Goal: Information Seeking & Learning: Find specific fact

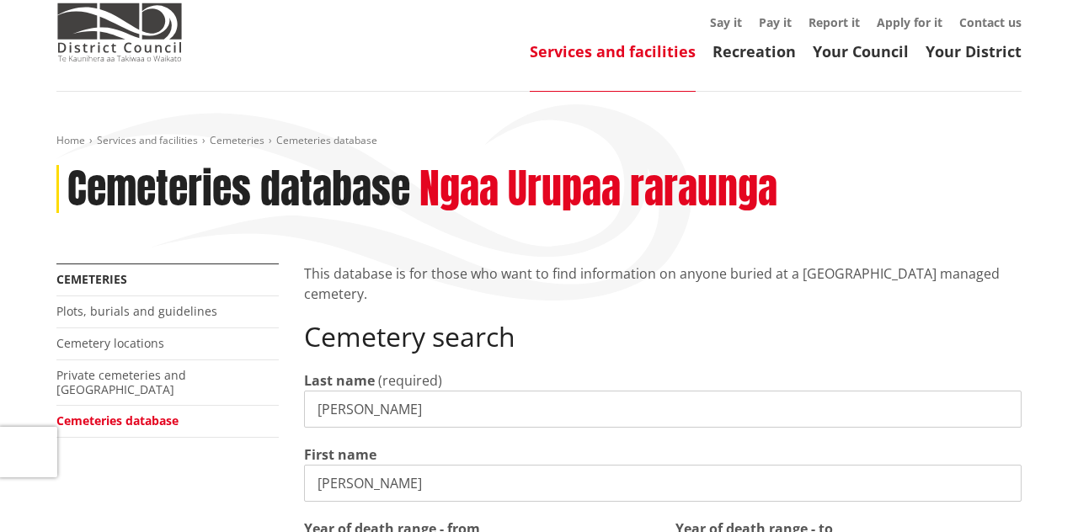
scroll to position [77, 0]
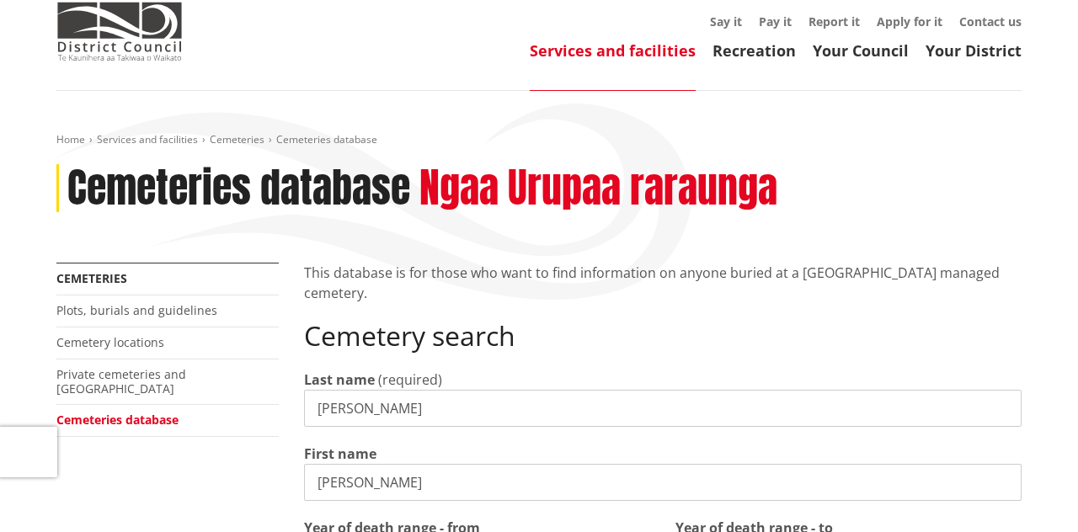
click at [404, 409] on input "[PERSON_NAME]" at bounding box center [663, 408] width 718 height 37
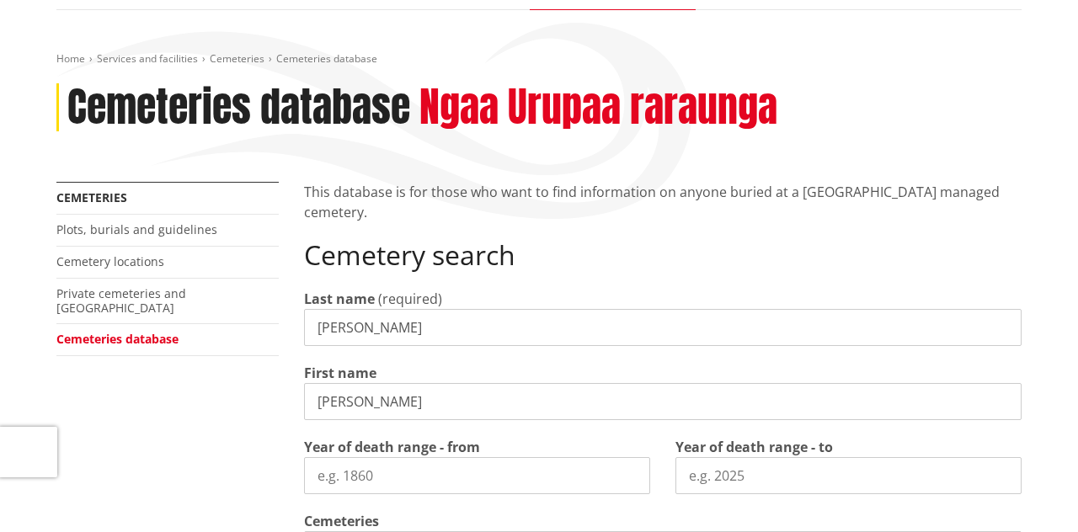
scroll to position [158, 0]
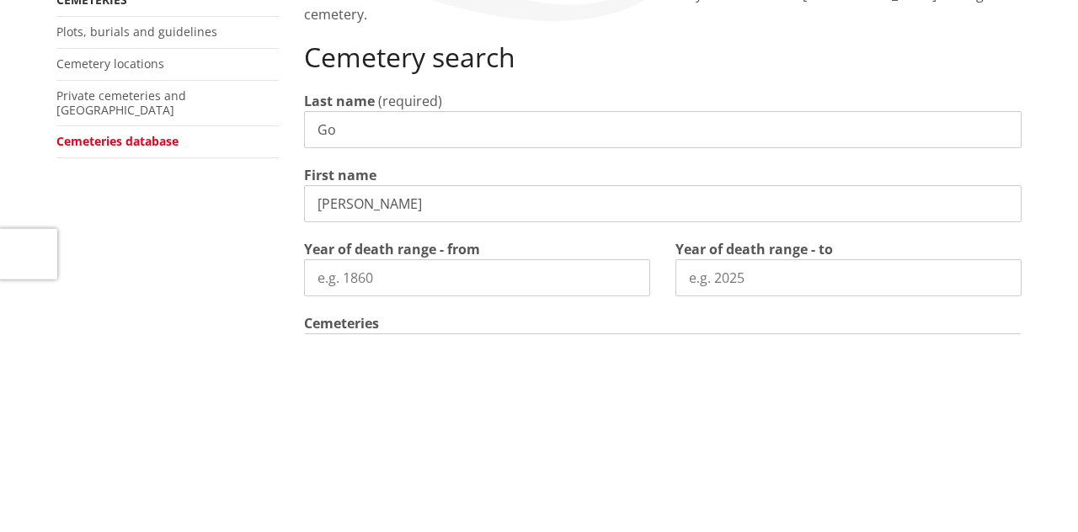
type input "G"
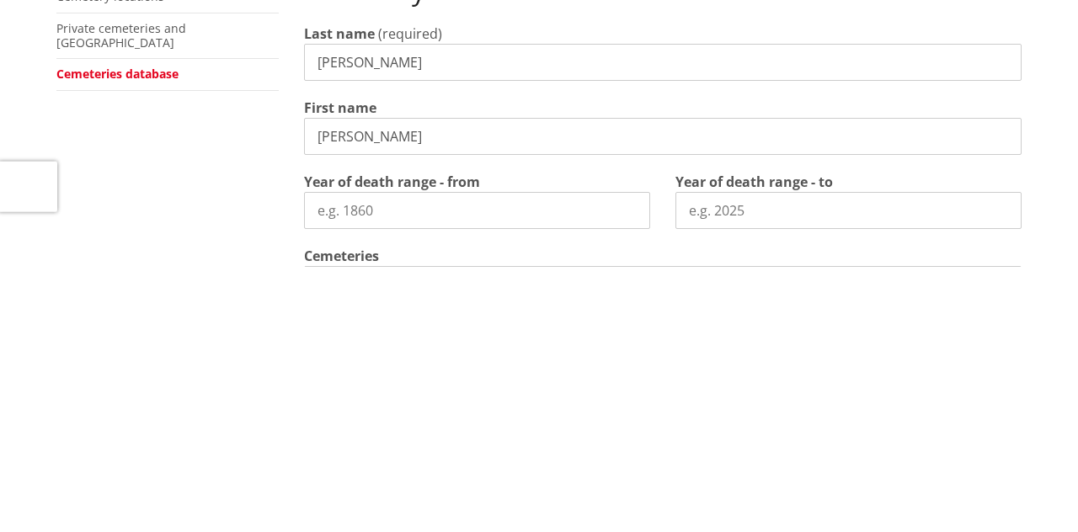
type input "[PERSON_NAME]"
click at [452, 406] on input "[PERSON_NAME]" at bounding box center [663, 401] width 718 height 37
type input "Franc"
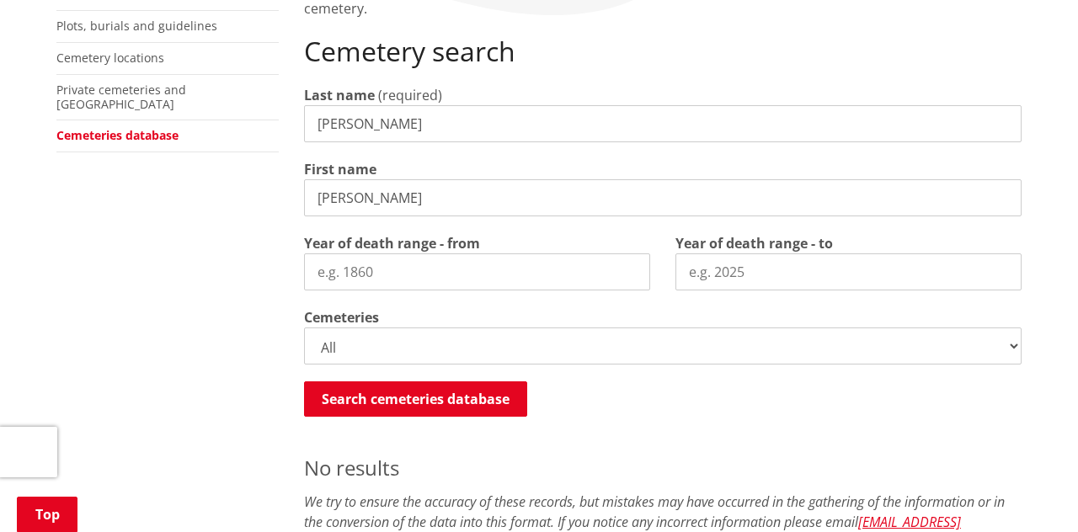
click at [437, 403] on button "Search cemeteries database" at bounding box center [415, 399] width 223 height 35
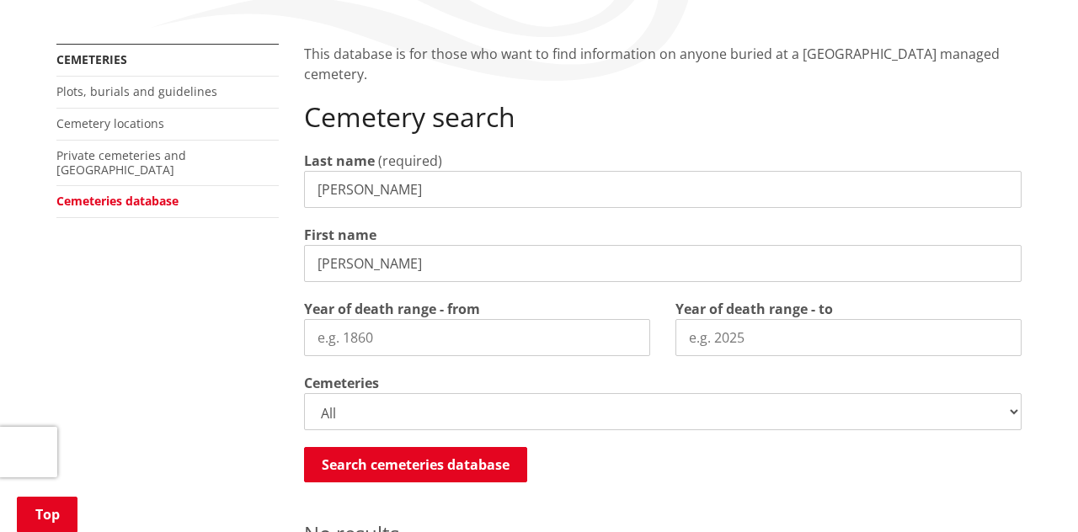
scroll to position [287, 0]
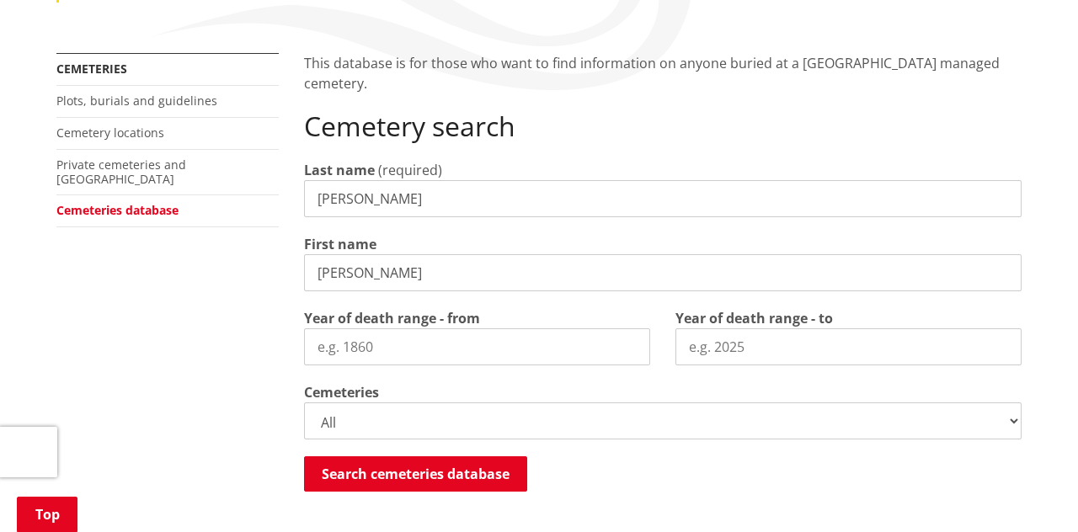
click at [408, 280] on input "[PERSON_NAME]" at bounding box center [663, 272] width 718 height 37
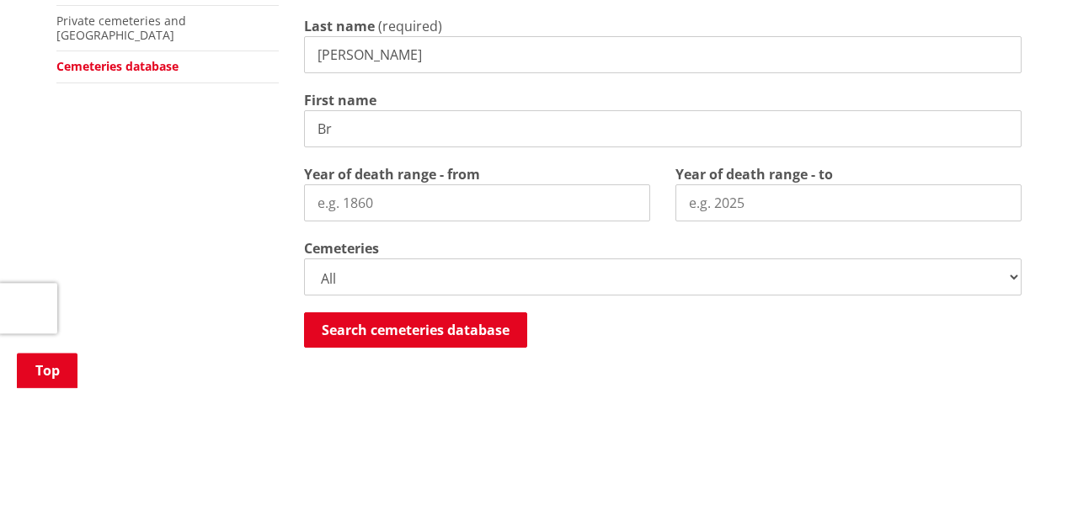
type input "B"
click at [1033, 308] on div "Year of death range - to" at bounding box center [848, 336] width 371 height 57
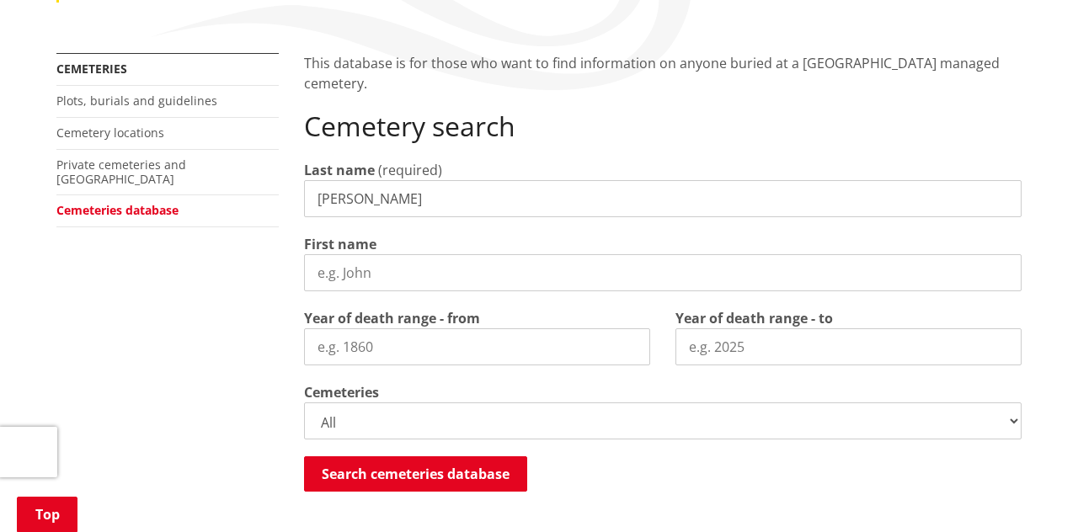
click at [446, 468] on button "Search cemeteries database" at bounding box center [415, 473] width 223 height 35
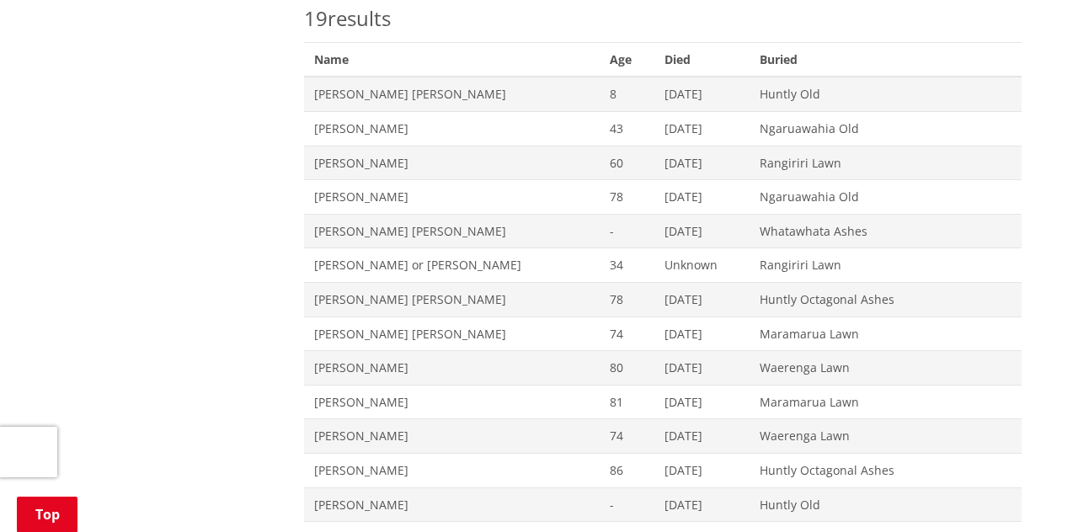
scroll to position [804, 0]
